Goal: Task Accomplishment & Management: Use online tool/utility

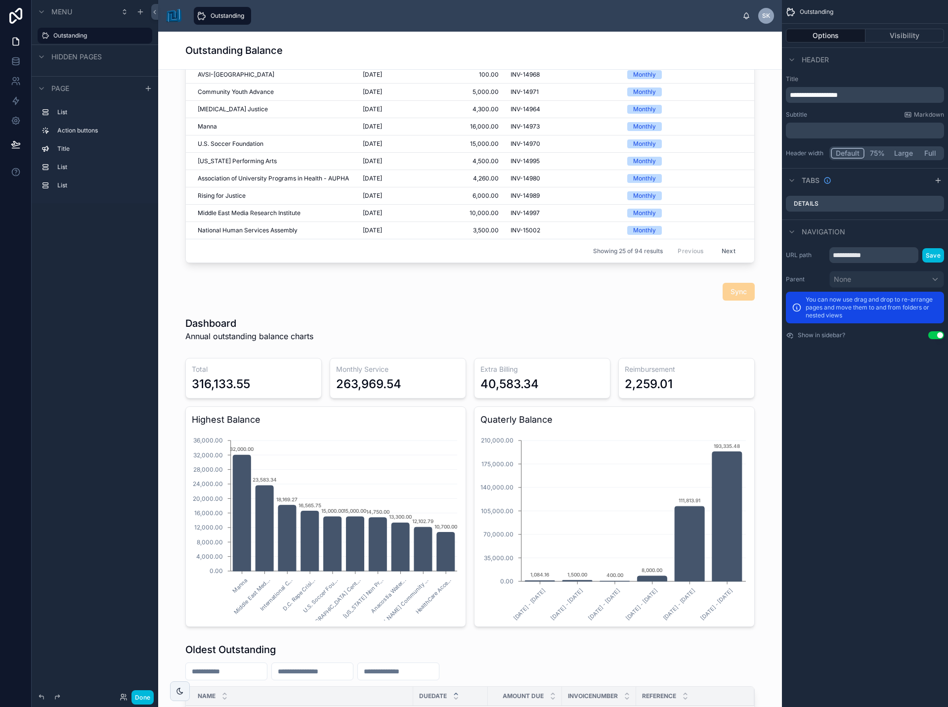
scroll to position [346, 0]
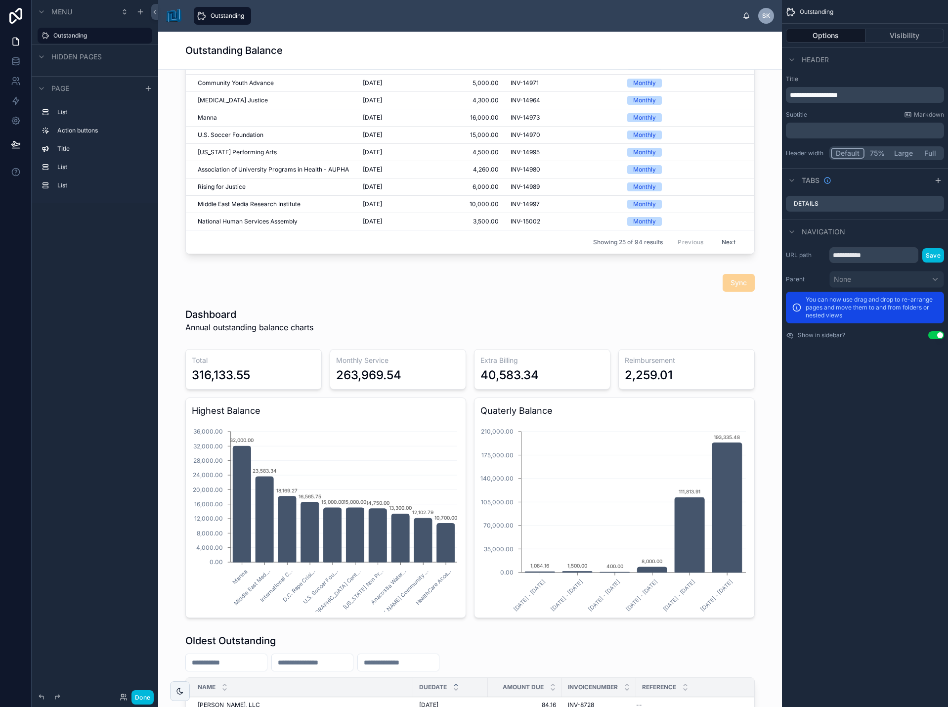
click at [140, 697] on button "Done" at bounding box center [142, 697] width 22 height 14
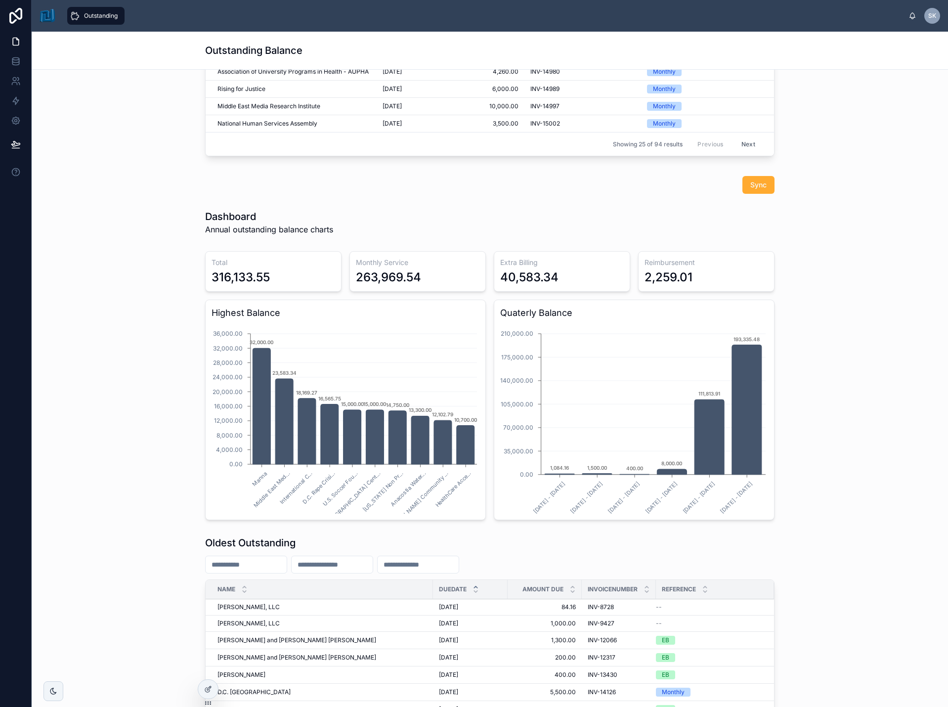
scroll to position [445, 0]
